Goal: Transaction & Acquisition: Book appointment/travel/reservation

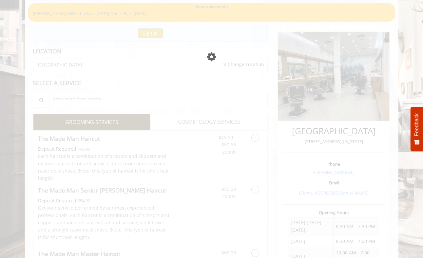
scroll to position [49, 0]
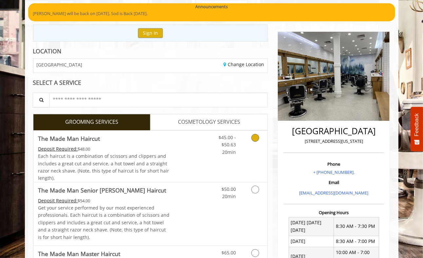
click at [139, 153] on span "Each haircut is a combination of scissors and clippers and includes a great cut…" at bounding box center [103, 167] width 131 height 28
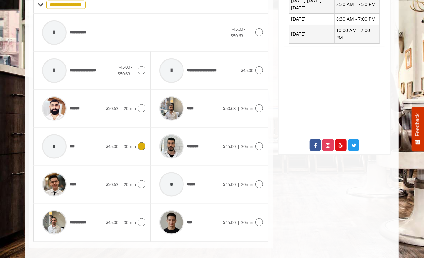
scroll to position [276, 0]
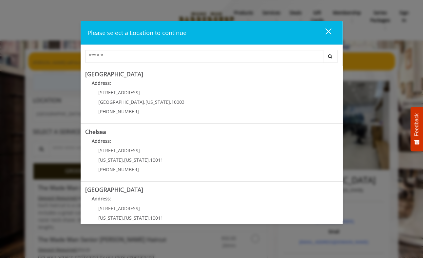
click at [332, 38] on button "close" at bounding box center [324, 32] width 22 height 13
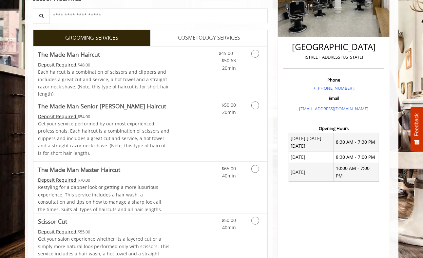
scroll to position [139, 0]
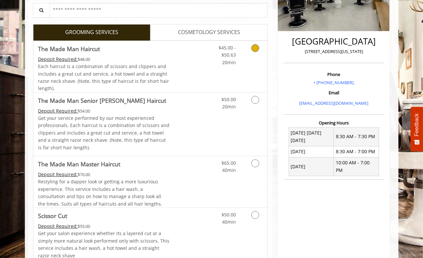
click at [188, 77] on link "Discounted Price" at bounding box center [189, 66] width 39 height 51
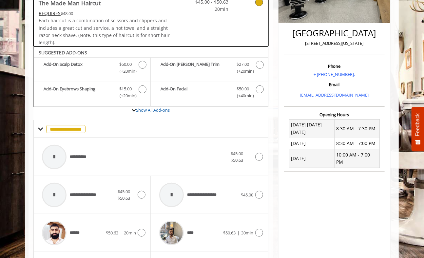
scroll to position [147, 0]
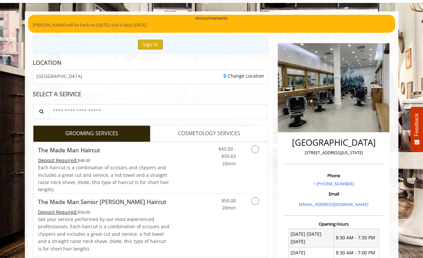
scroll to position [38, 0]
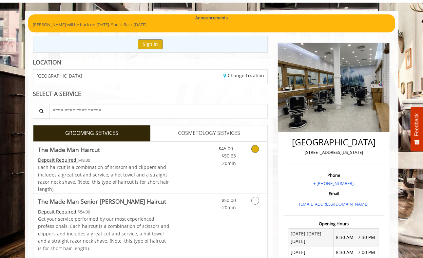
click at [198, 149] on link "Discounted Price" at bounding box center [189, 167] width 39 height 51
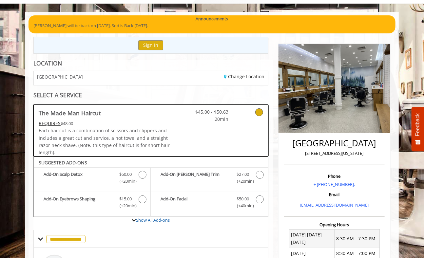
scroll to position [0, 0]
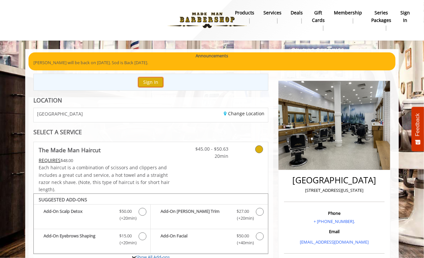
click at [152, 80] on button "Sign In" at bounding box center [150, 81] width 25 height 9
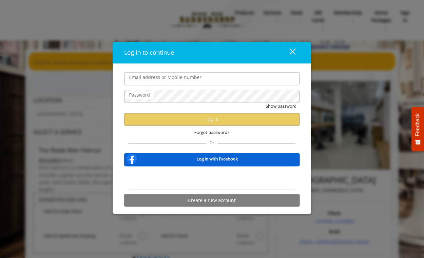
type input "**********"
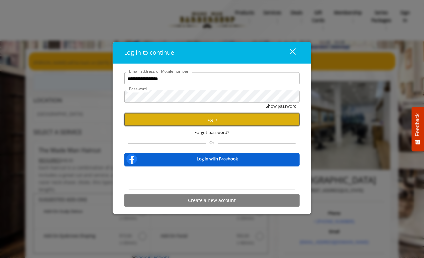
click at [184, 118] on button "Log in" at bounding box center [211, 119] width 175 height 13
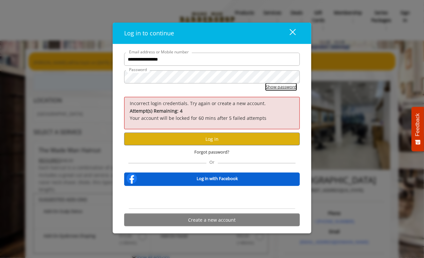
click at [277, 86] on button "Show password" at bounding box center [281, 86] width 31 height 7
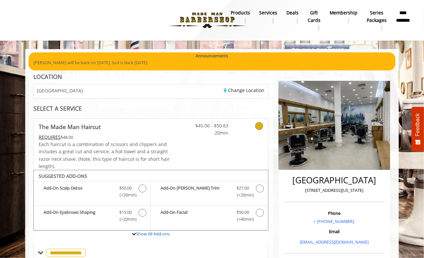
click at [402, 15] on b "**********" at bounding box center [403, 16] width 14 height 15
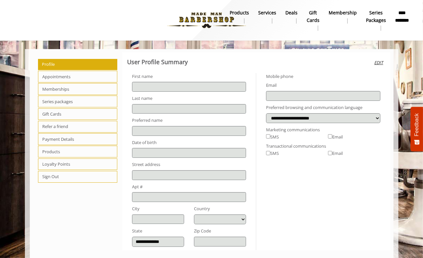
type input "******"
type input "**********"
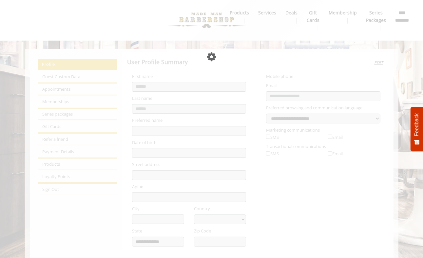
select select "***"
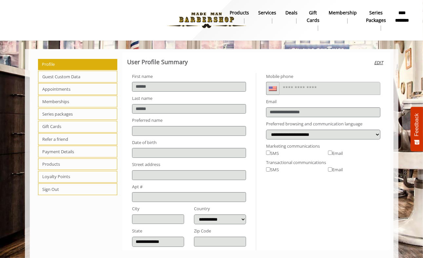
click at [64, 78] on span "Guest Custom Data" at bounding box center [78, 77] width 80 height 12
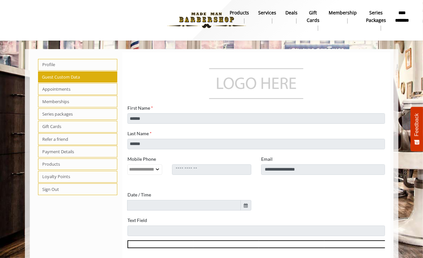
scroll to position [79, 0]
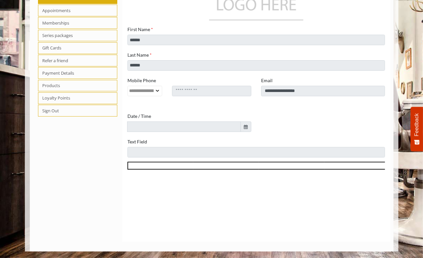
click at [58, 10] on span "Appointments" at bounding box center [78, 11] width 80 height 12
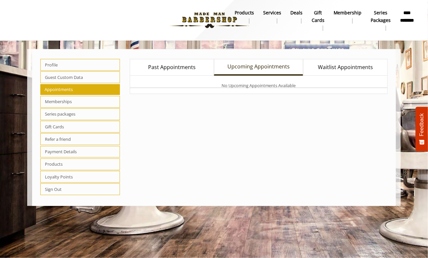
click at [163, 59] on link "Past Appointments" at bounding box center [172, 67] width 84 height 17
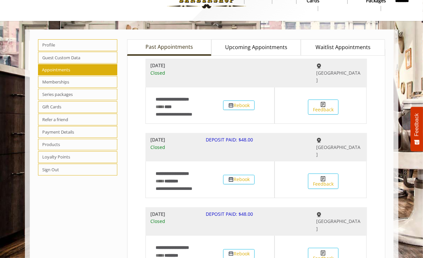
scroll to position [20, 0]
click at [48, 45] on span "Profile" at bounding box center [78, 45] width 80 height 12
select select "***"
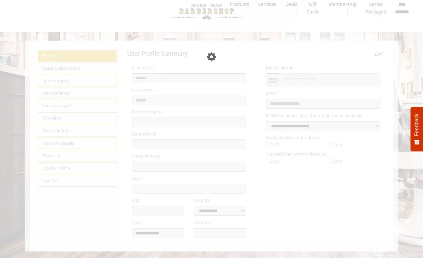
scroll to position [8, 0]
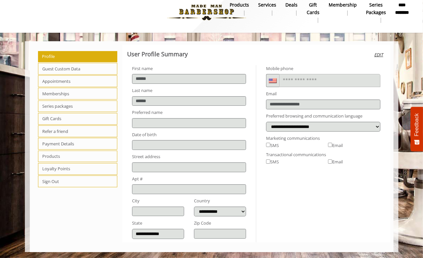
click at [53, 79] on span "Appointments" at bounding box center [78, 81] width 80 height 12
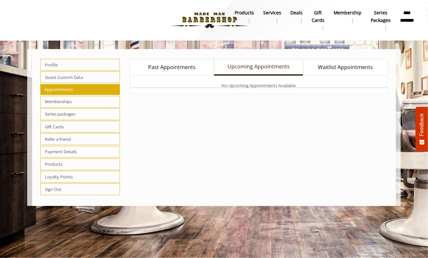
click at [162, 73] on link "Past Appointments" at bounding box center [172, 67] width 84 height 17
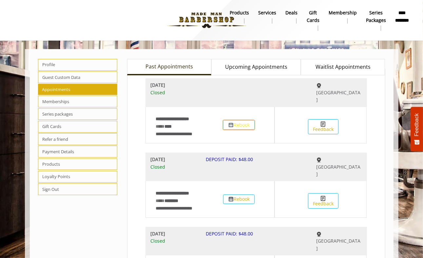
click at [241, 120] on button "Rebook" at bounding box center [238, 124] width 31 height 9
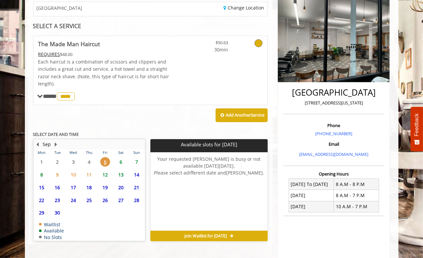
scroll to position [87, 0]
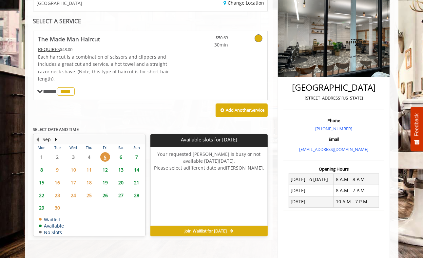
click at [122, 156] on span "6" at bounding box center [121, 156] width 10 height 9
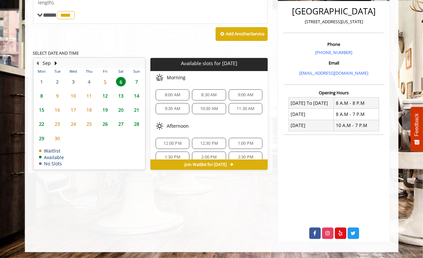
scroll to position [8, 0]
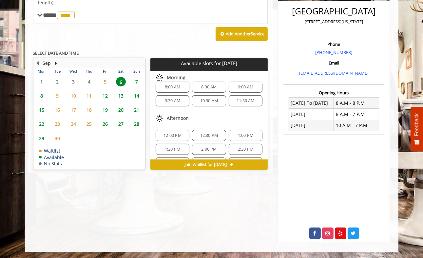
click at [161, 133] on span "12:00 PM" at bounding box center [172, 135] width 28 height 5
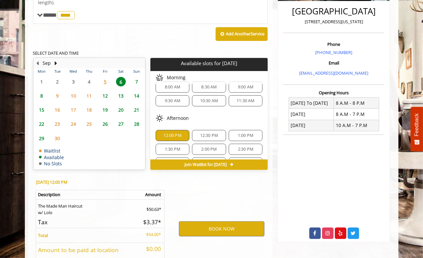
scroll to position [212, 0]
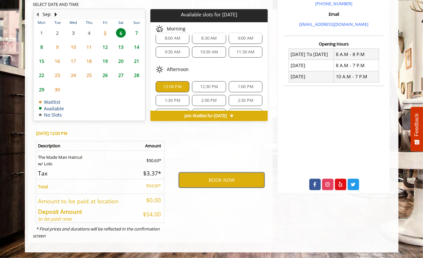
click at [196, 182] on button "BOOK NOW" at bounding box center [221, 180] width 85 height 15
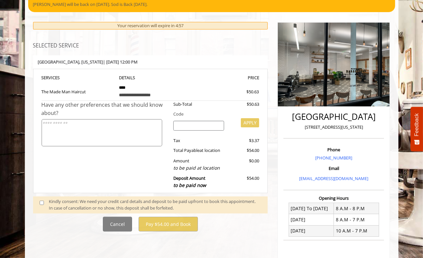
scroll to position [59, 0]
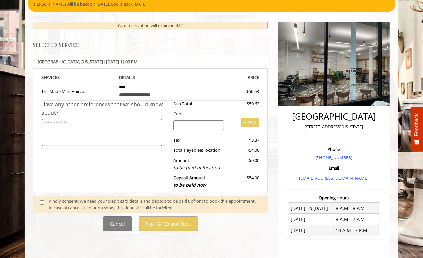
click at [39, 201] on span at bounding box center [44, 205] width 19 height 14
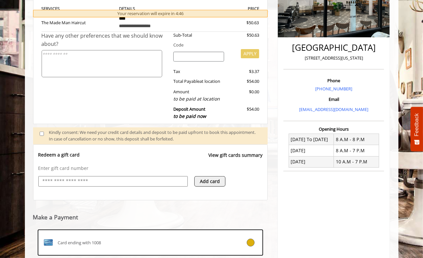
scroll to position [208, 0]
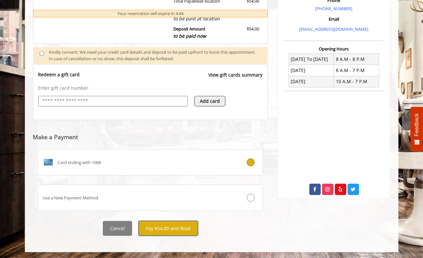
click at [162, 223] on button "Pay $54.00 and Book" at bounding box center [167, 228] width 59 height 15
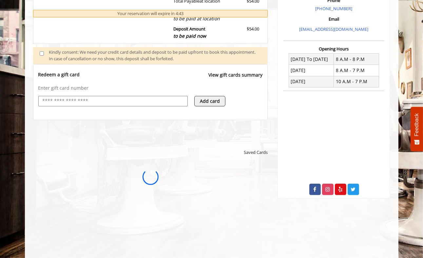
scroll to position [0, 0]
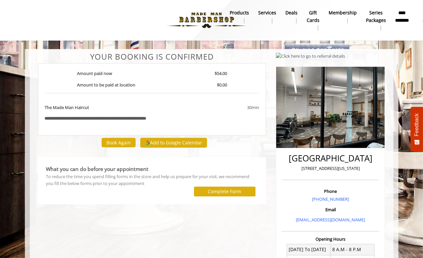
click at [398, 16] on b "**********" at bounding box center [402, 16] width 14 height 15
select select "***"
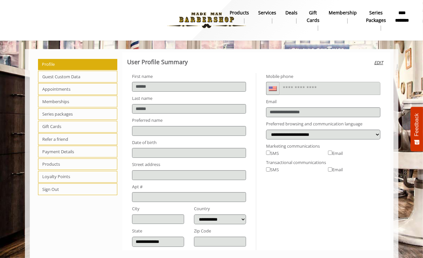
click at [59, 90] on span "Appointments" at bounding box center [78, 89] width 80 height 12
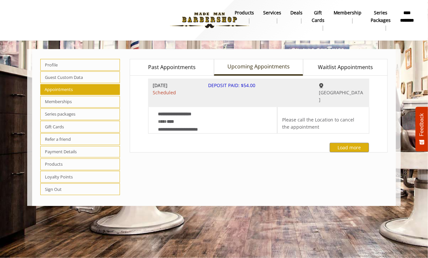
click at [182, 71] on span "Past Appointments" at bounding box center [171, 67] width 47 height 9
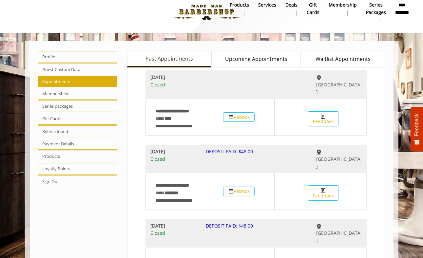
scroll to position [8, 0]
click at [49, 97] on span "Memberships" at bounding box center [78, 93] width 80 height 12
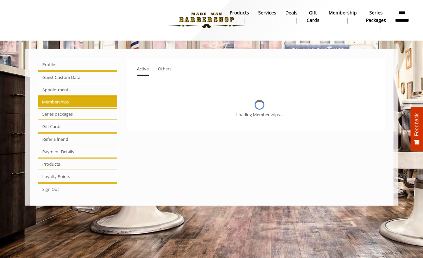
scroll to position [0, 0]
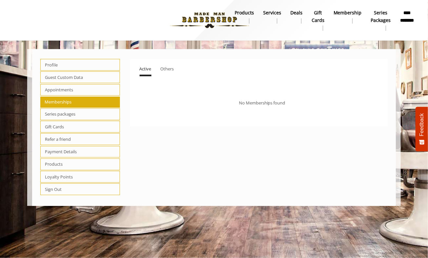
click at [54, 114] on span "Series packages" at bounding box center [80, 114] width 80 height 12
select select "*"
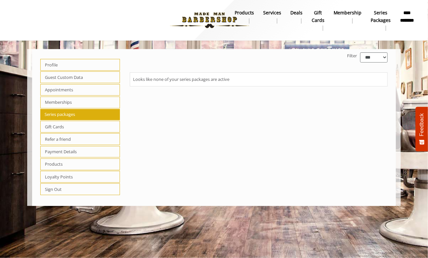
click at [50, 125] on span "Gift Cards" at bounding box center [80, 127] width 80 height 12
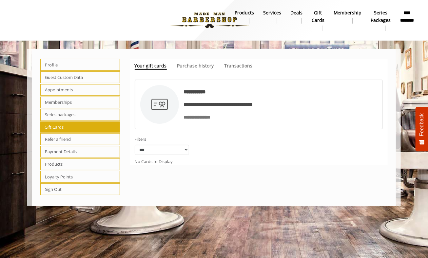
click at [47, 177] on span "Loyalty Points" at bounding box center [80, 177] width 80 height 12
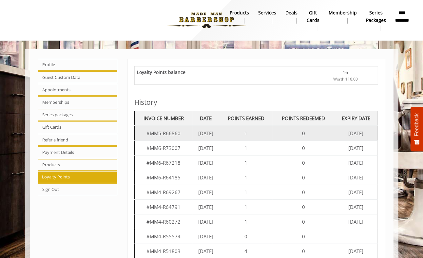
scroll to position [43, 0]
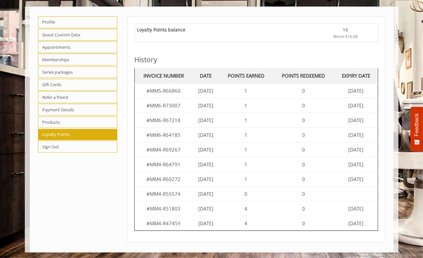
click at [69, 118] on span "Products" at bounding box center [78, 123] width 80 height 12
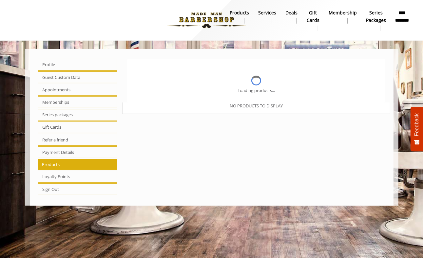
scroll to position [0, 0]
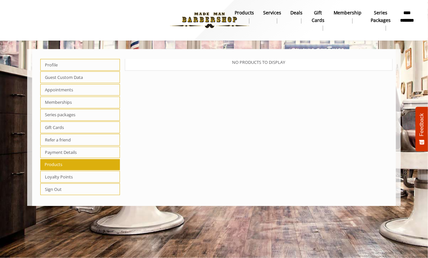
click at [60, 175] on span "Loyalty Points" at bounding box center [80, 177] width 80 height 12
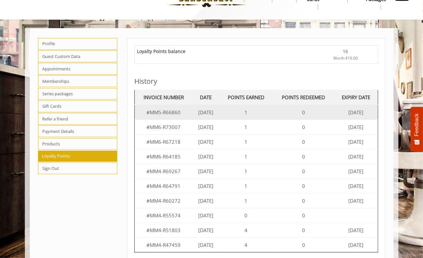
scroll to position [43, 0]
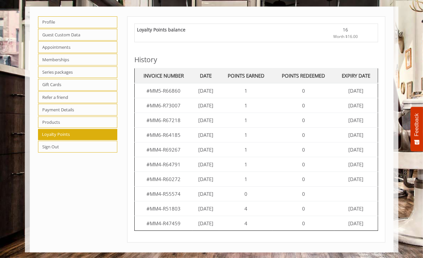
click at [80, 121] on span "Products" at bounding box center [78, 123] width 80 height 12
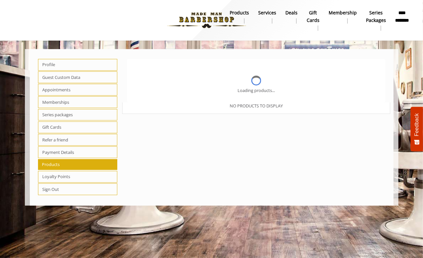
scroll to position [0, 0]
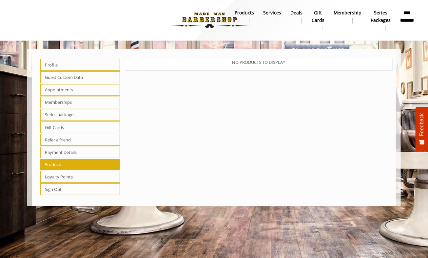
click at [68, 152] on span "Payment Details" at bounding box center [80, 153] width 80 height 12
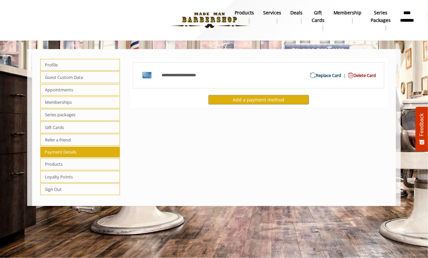
click at [68, 131] on span "Gift Cards" at bounding box center [80, 127] width 80 height 12
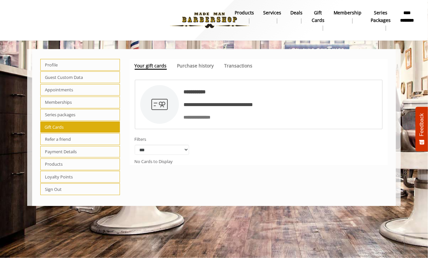
click at [69, 137] on span "Refer a friend" at bounding box center [80, 139] width 80 height 12
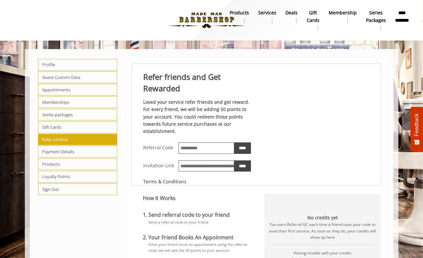
click at [81, 101] on span "Memberships" at bounding box center [78, 102] width 80 height 12
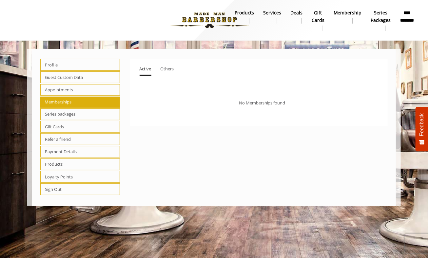
click at [81, 91] on span "Appointments" at bounding box center [80, 90] width 80 height 12
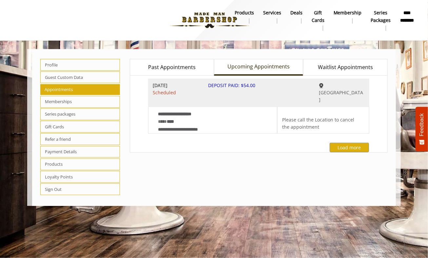
click at [82, 81] on span "Guest Custom Data" at bounding box center [80, 77] width 80 height 12
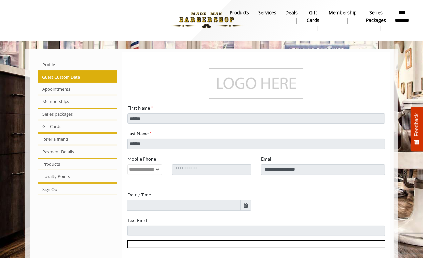
click at [77, 112] on span "Series packages" at bounding box center [78, 114] width 80 height 12
select select "*"
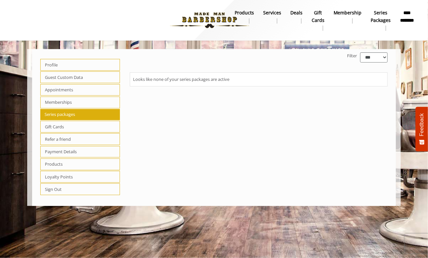
click at [81, 103] on span "Memberships" at bounding box center [80, 103] width 80 height 12
